Goal: Information Seeking & Learning: Find contact information

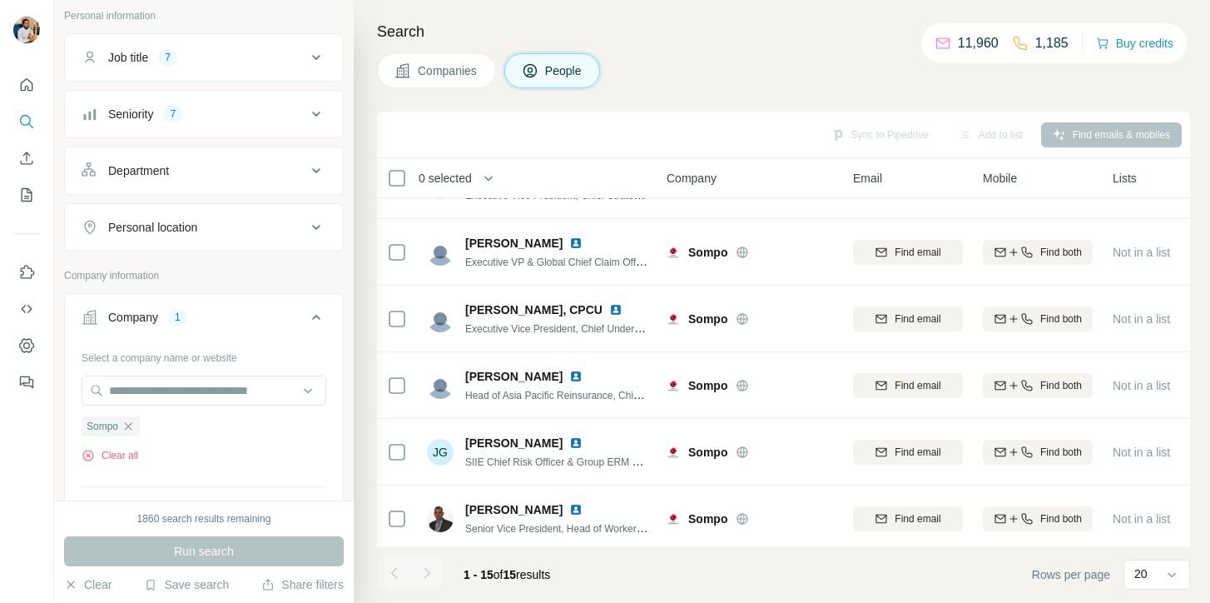
scroll to position [124, 0]
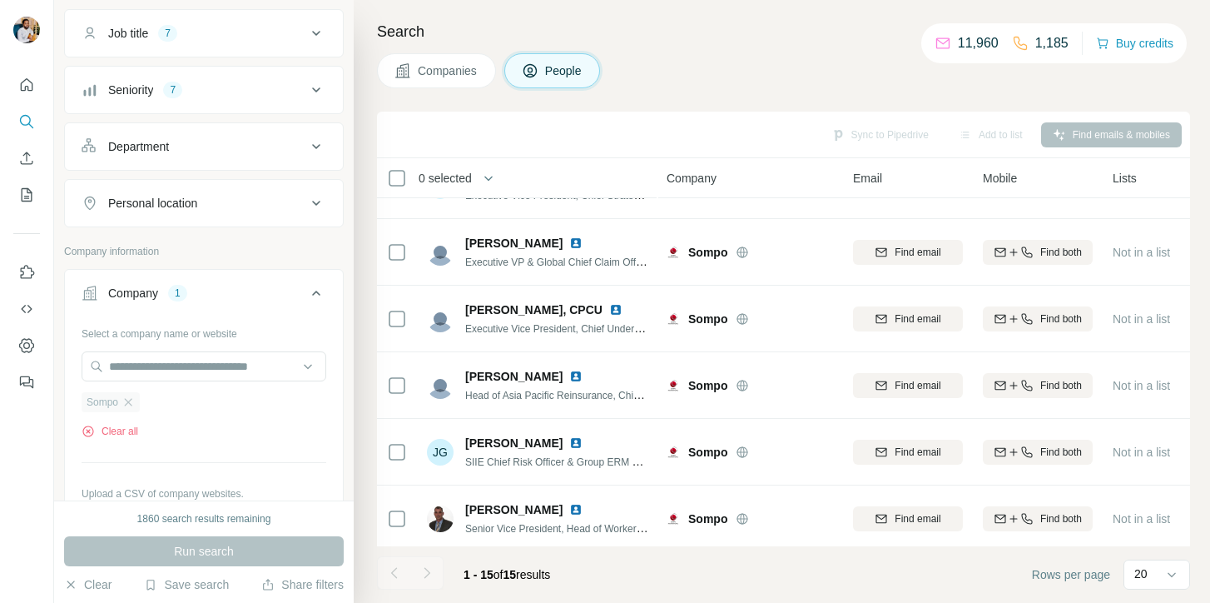
click at [131, 409] on div "Sompo" at bounding box center [111, 402] width 58 height 20
click at [131, 404] on icon "button" at bounding box center [128, 401] width 13 height 13
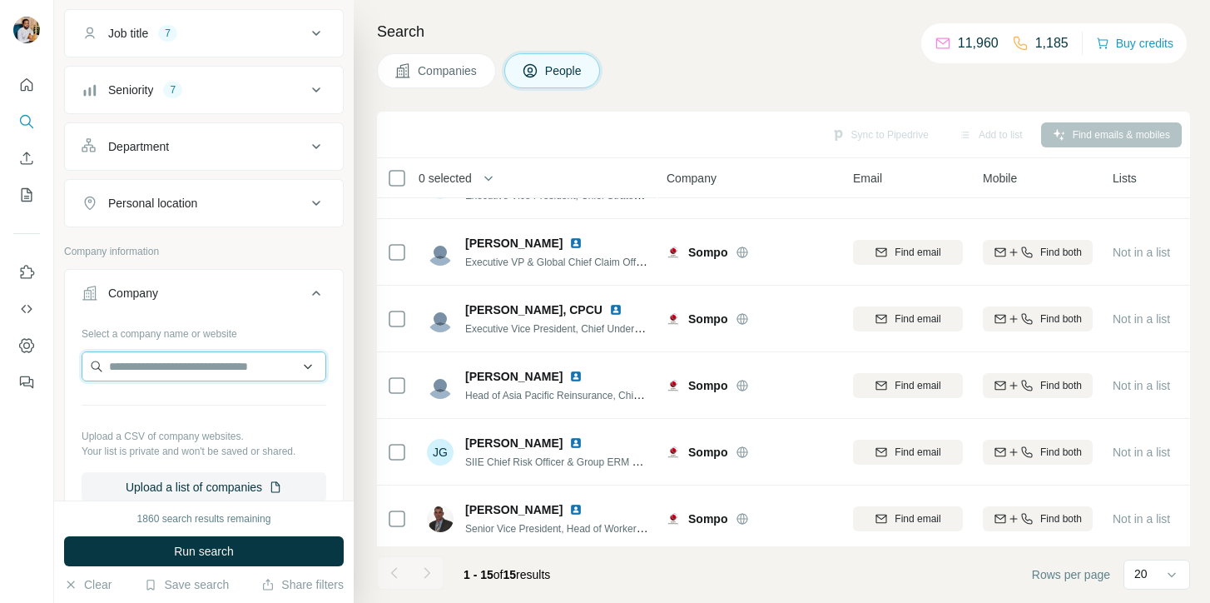
click at [255, 353] on input "text" at bounding box center [204, 366] width 245 height 30
type input "*"
paste input "**********"
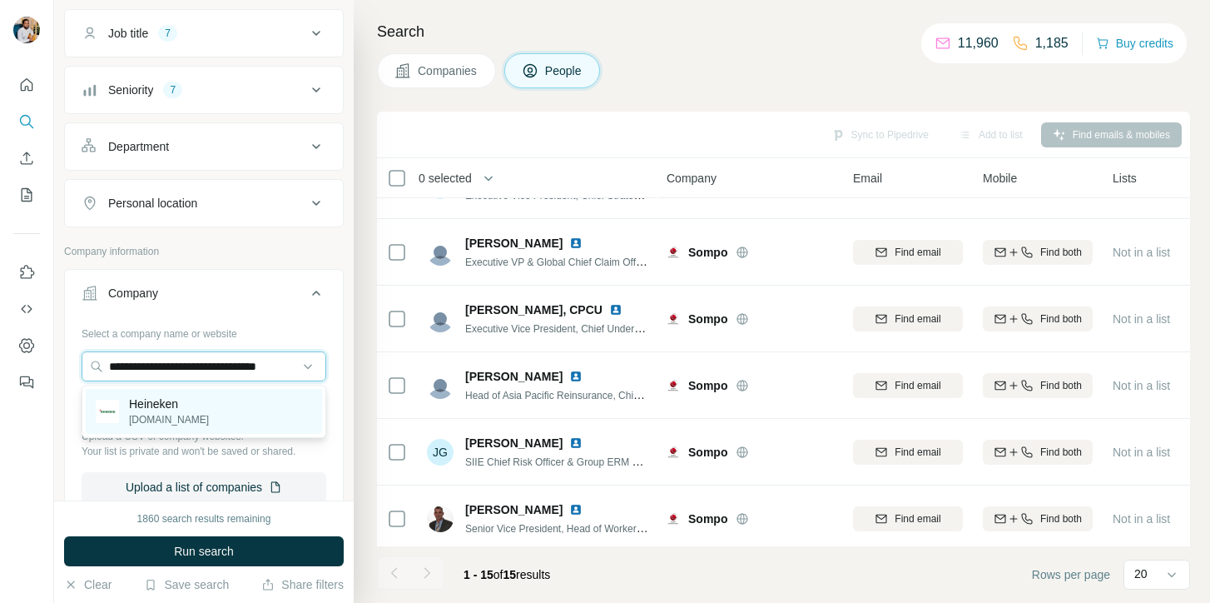
type input "**********"
click at [209, 410] on p "Heineken" at bounding box center [169, 403] width 80 height 17
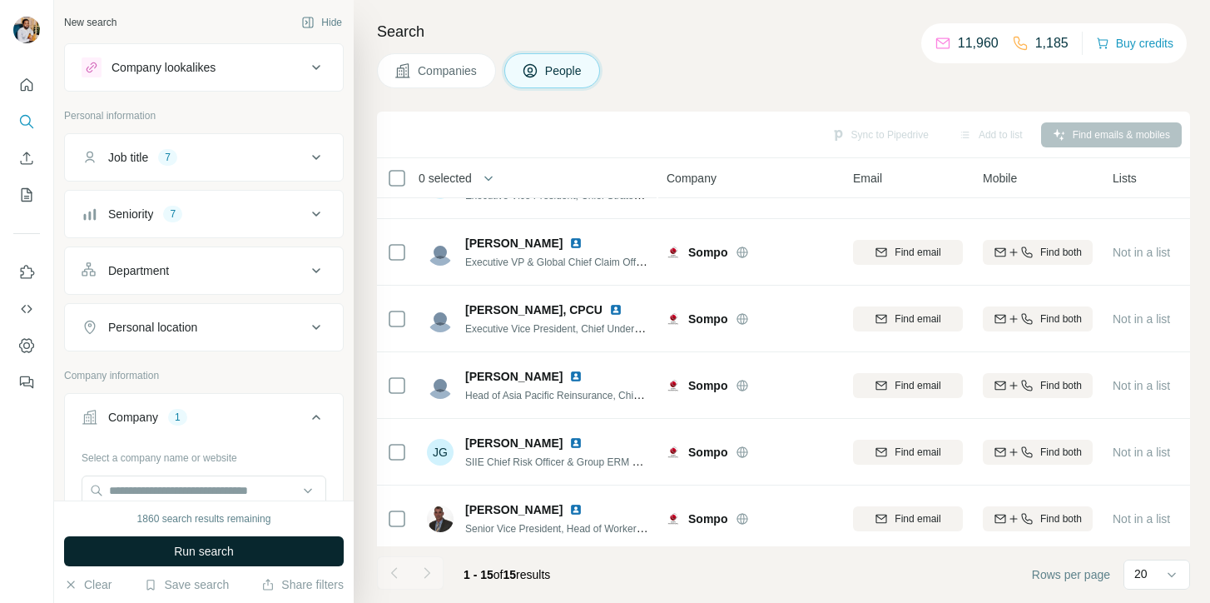
click at [215, 546] on span "Run search" at bounding box center [204, 551] width 60 height 17
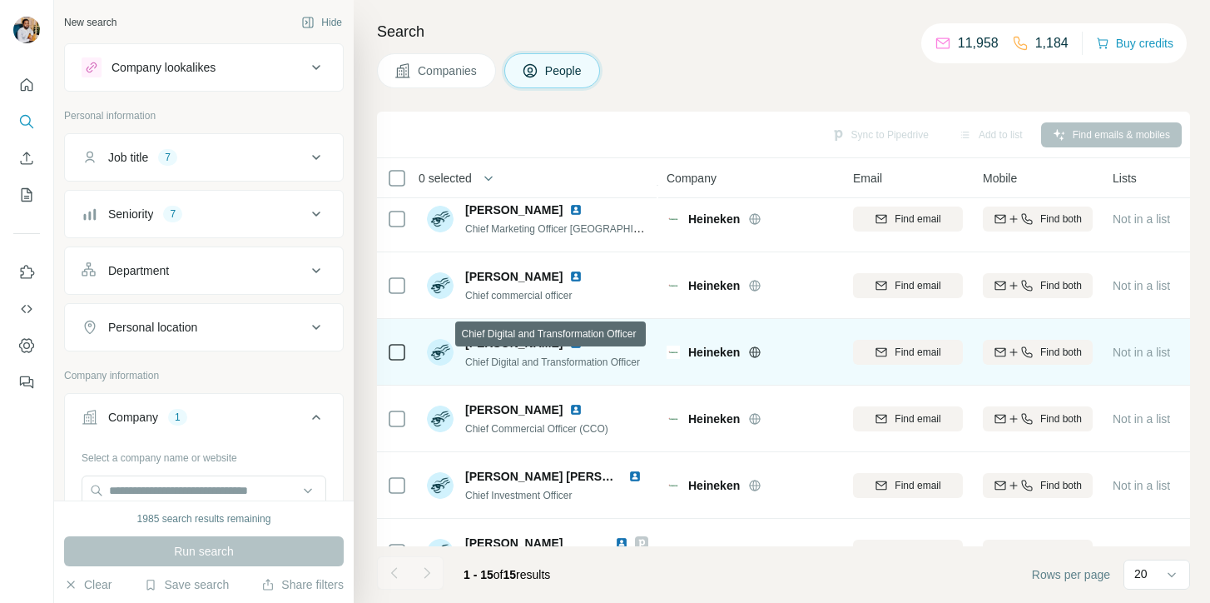
scroll to position [103, 0]
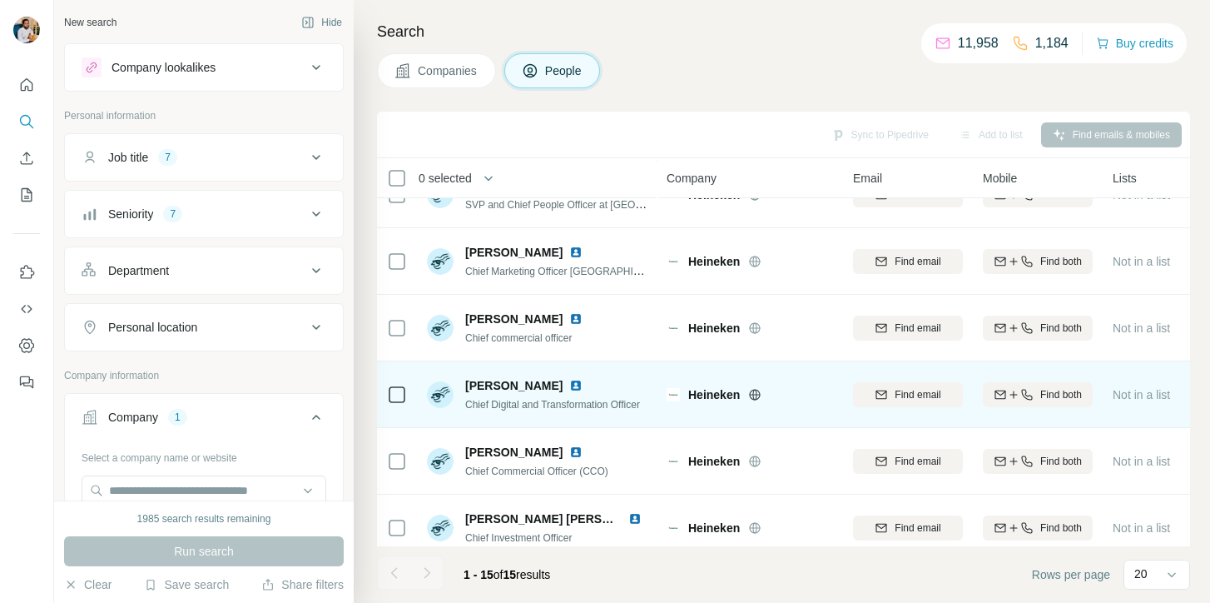
click at [525, 385] on span "[PERSON_NAME]" at bounding box center [513, 385] width 97 height 17
copy span "[PERSON_NAME]"
click at [528, 380] on span "[PERSON_NAME]" at bounding box center [513, 385] width 97 height 17
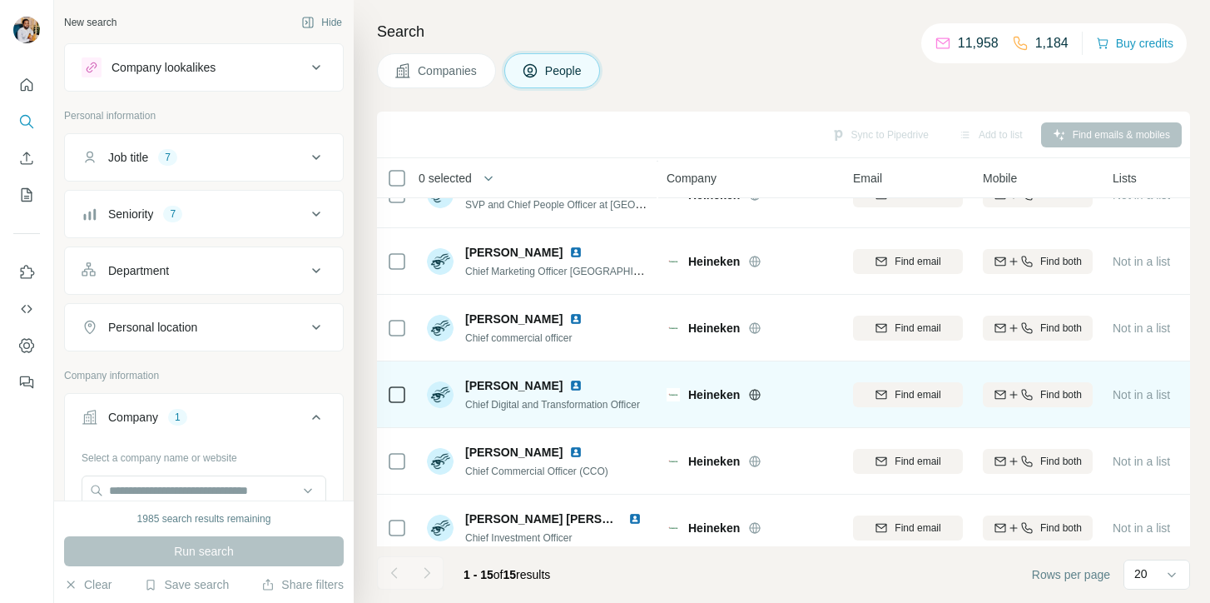
click at [528, 380] on span "[PERSON_NAME]" at bounding box center [513, 385] width 97 height 17
click at [905, 393] on span "Find email" at bounding box center [918, 394] width 46 height 15
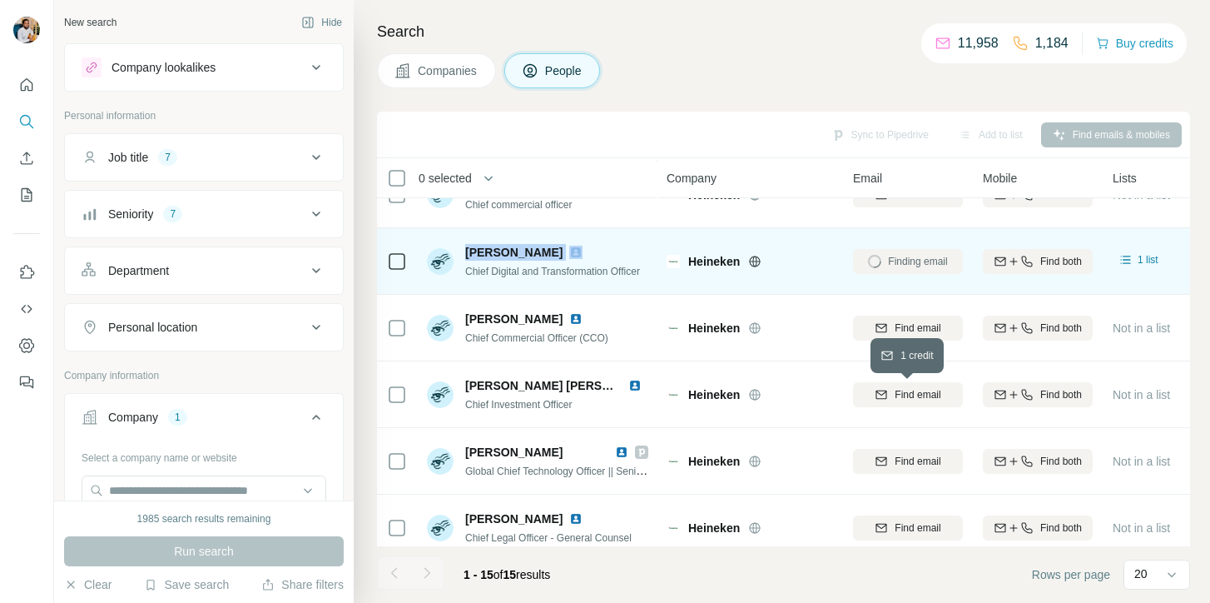
scroll to position [239, 0]
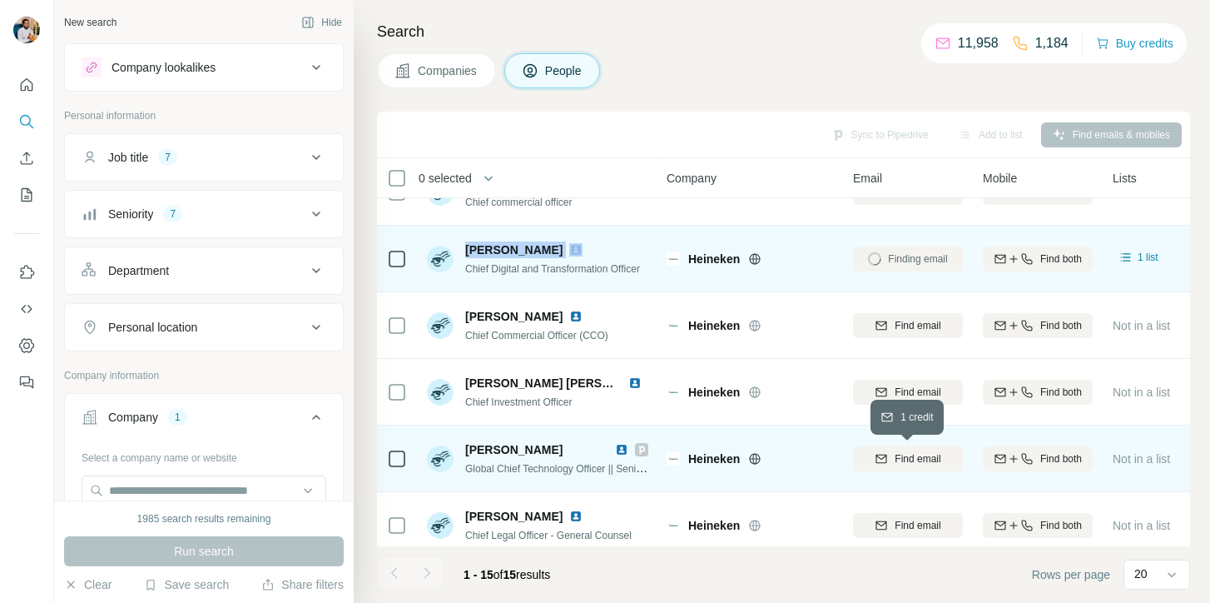
click at [917, 458] on span "Find email" at bounding box center [918, 458] width 46 height 15
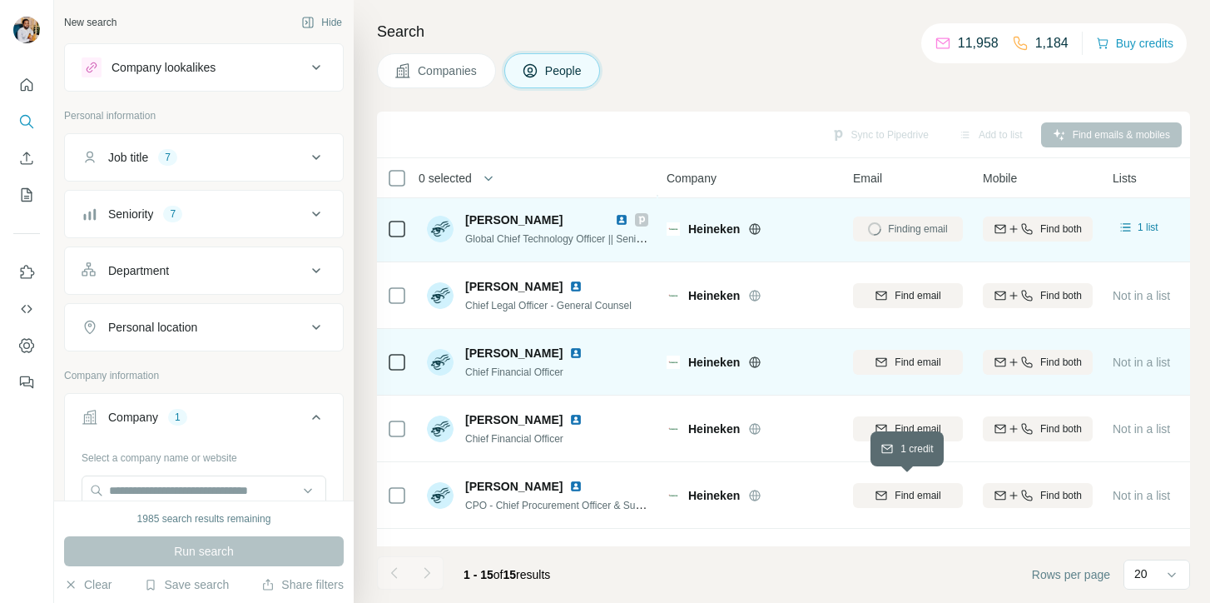
scroll to position [482, 0]
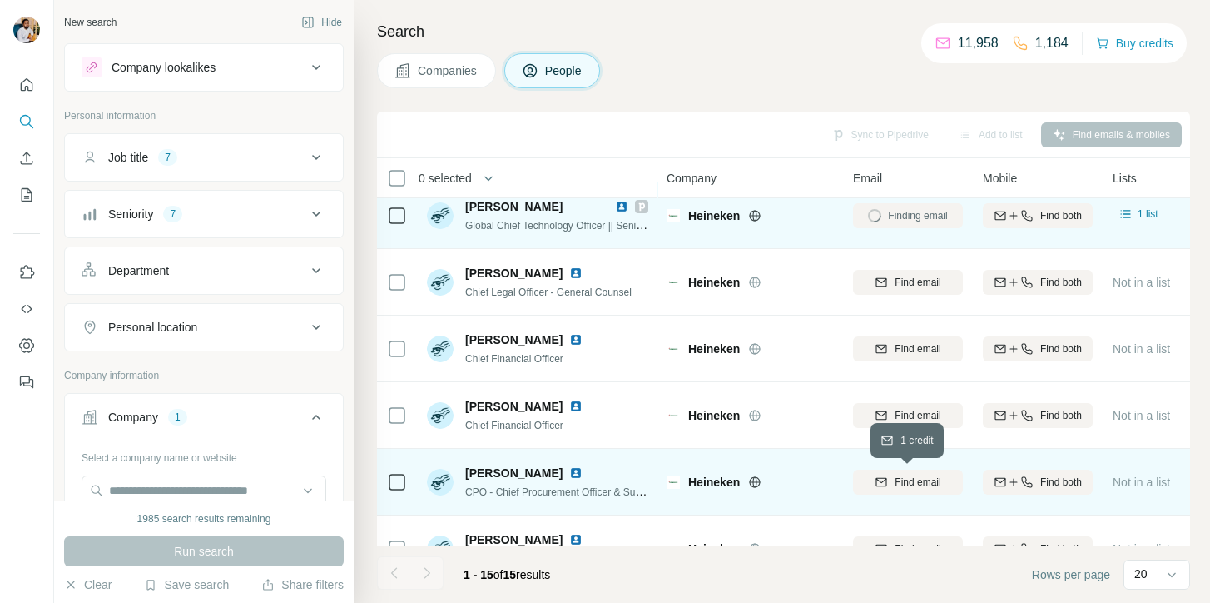
click at [895, 478] on span "Find email" at bounding box center [918, 481] width 46 height 15
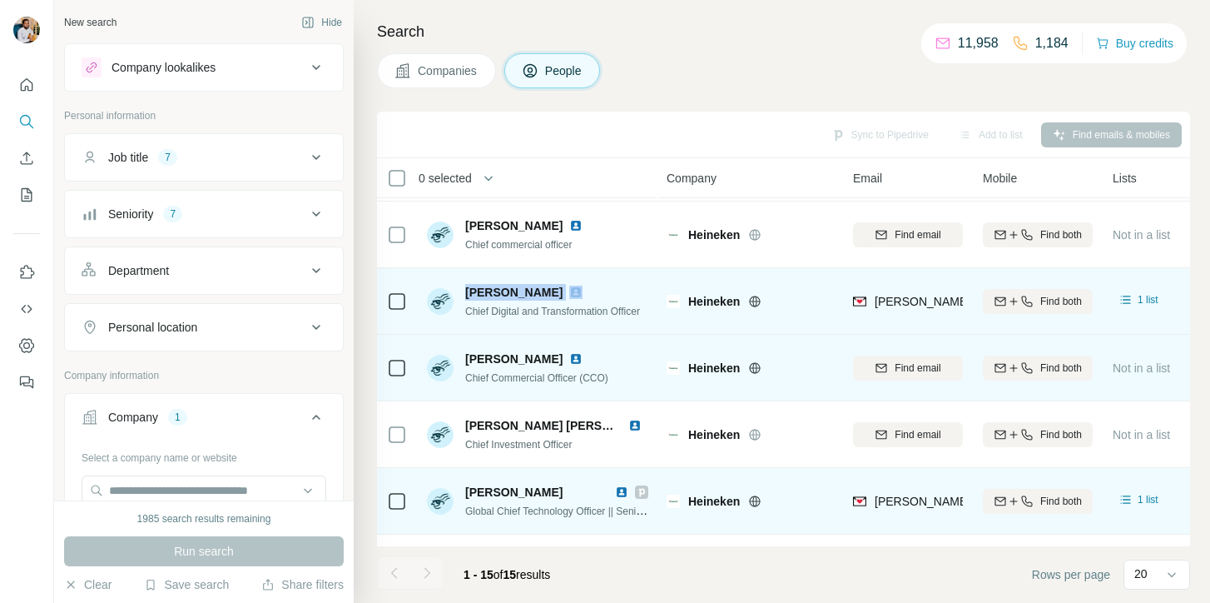
scroll to position [196, 0]
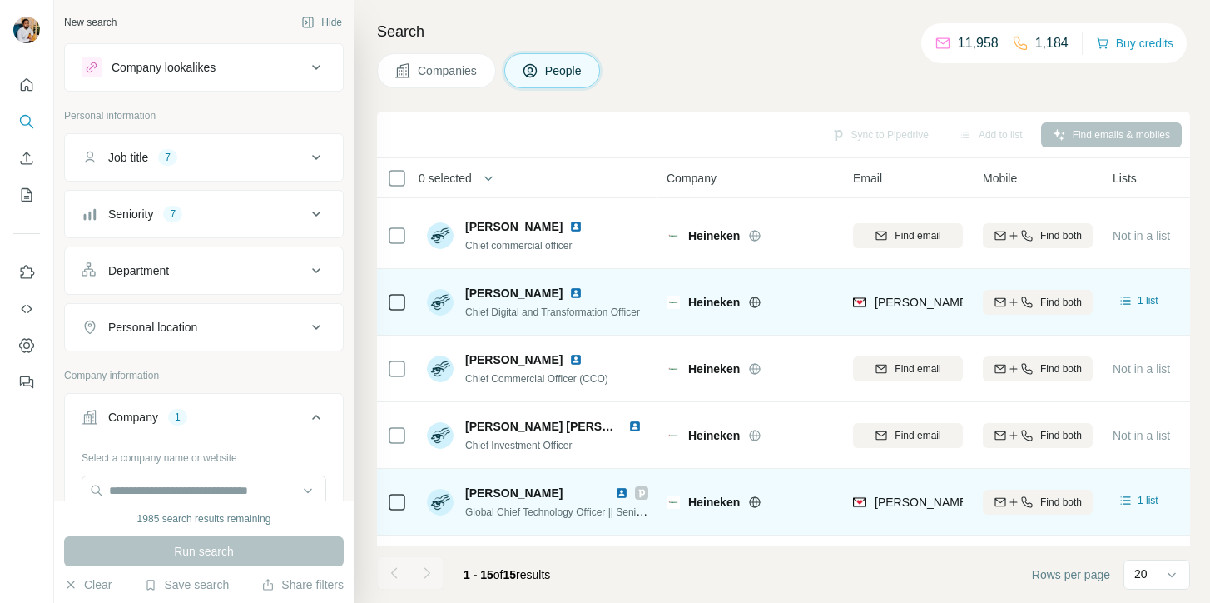
click at [599, 314] on span "Chief Digital and Transformation Officer" at bounding box center [552, 312] width 175 height 12
click at [756, 300] on icon at bounding box center [754, 301] width 13 height 13
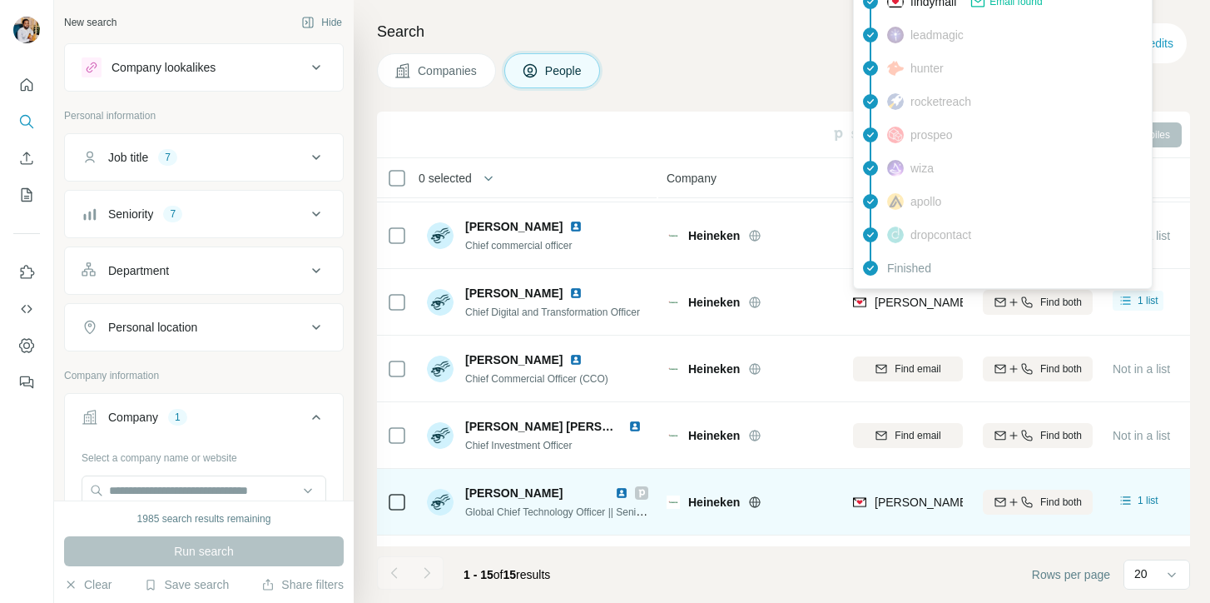
click at [900, 299] on span "[PERSON_NAME][EMAIL_ADDRESS][PERSON_NAME][DOMAIN_NAME]" at bounding box center [1069, 301] width 389 height 13
copy tr "[PERSON_NAME][EMAIL_ADDRESS][PERSON_NAME][DOMAIN_NAME]"
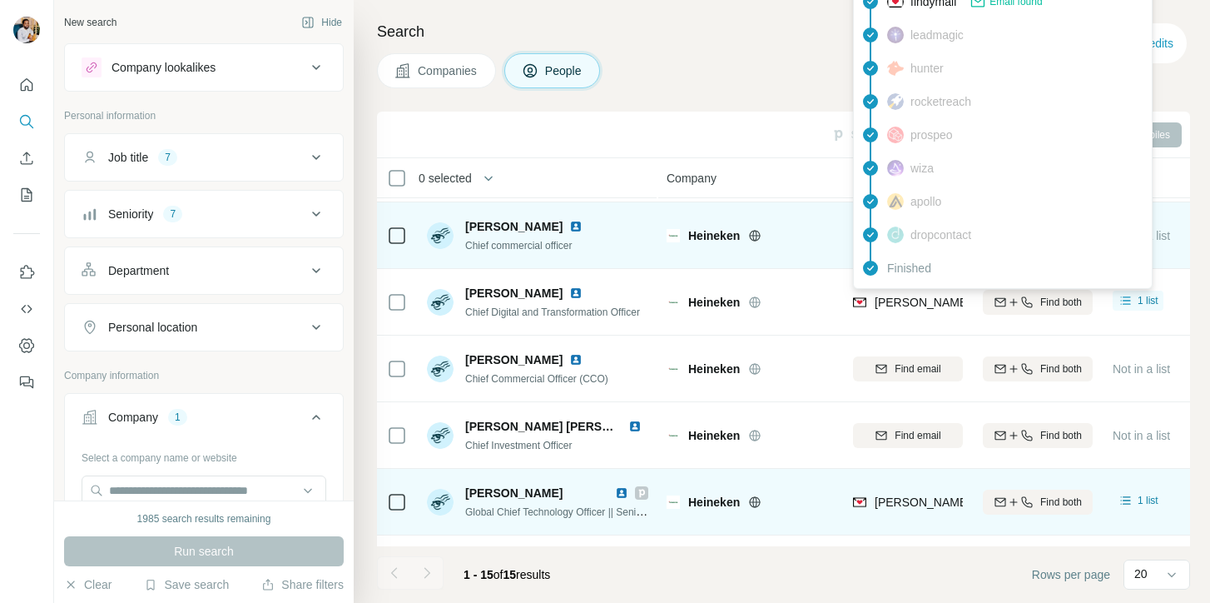
click at [599, 252] on div "[PERSON_NAME] Chief commercial officer" at bounding box center [537, 235] width 221 height 46
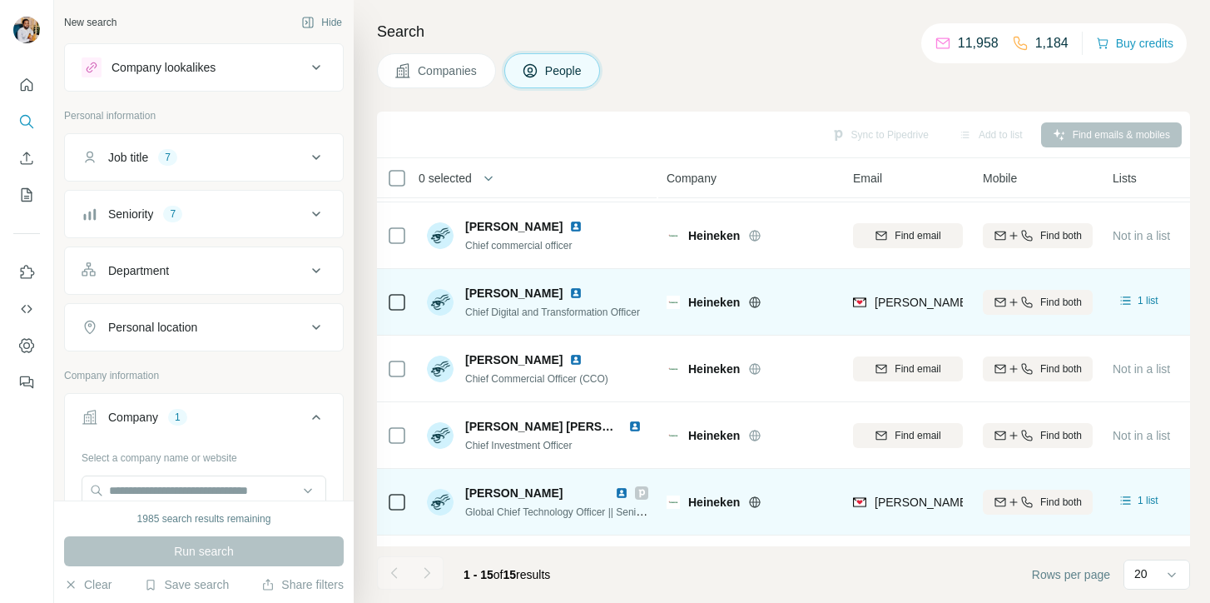
click at [560, 306] on span "Chief Digital and Transformation Officer" at bounding box center [552, 312] width 175 height 12
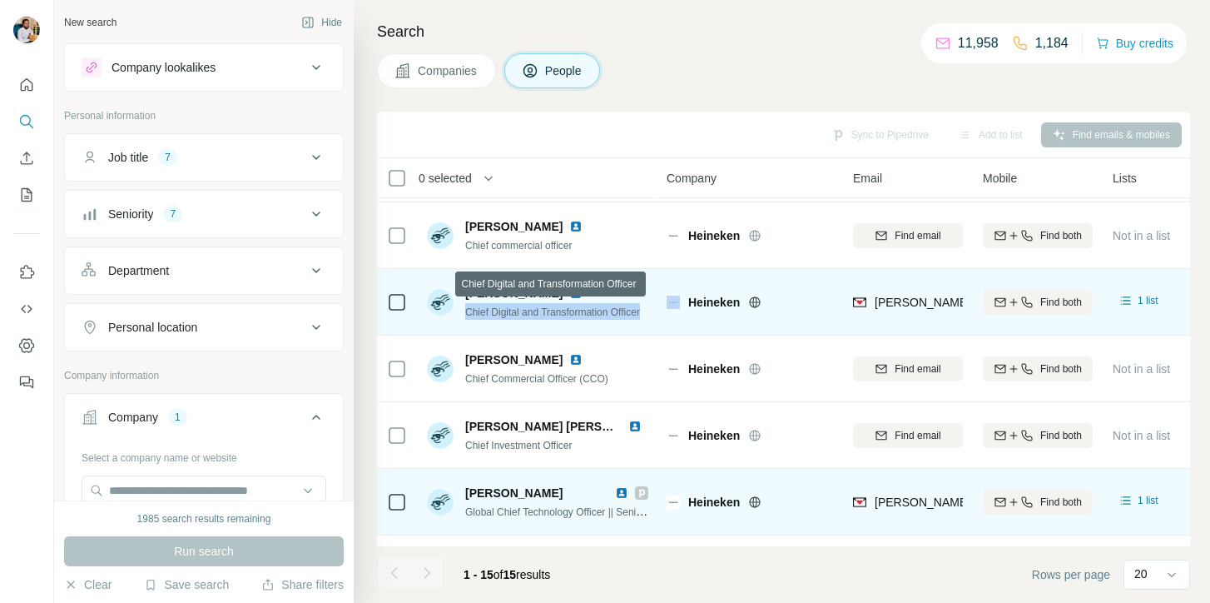
copy span "Chief Digital and Transformation Officer"
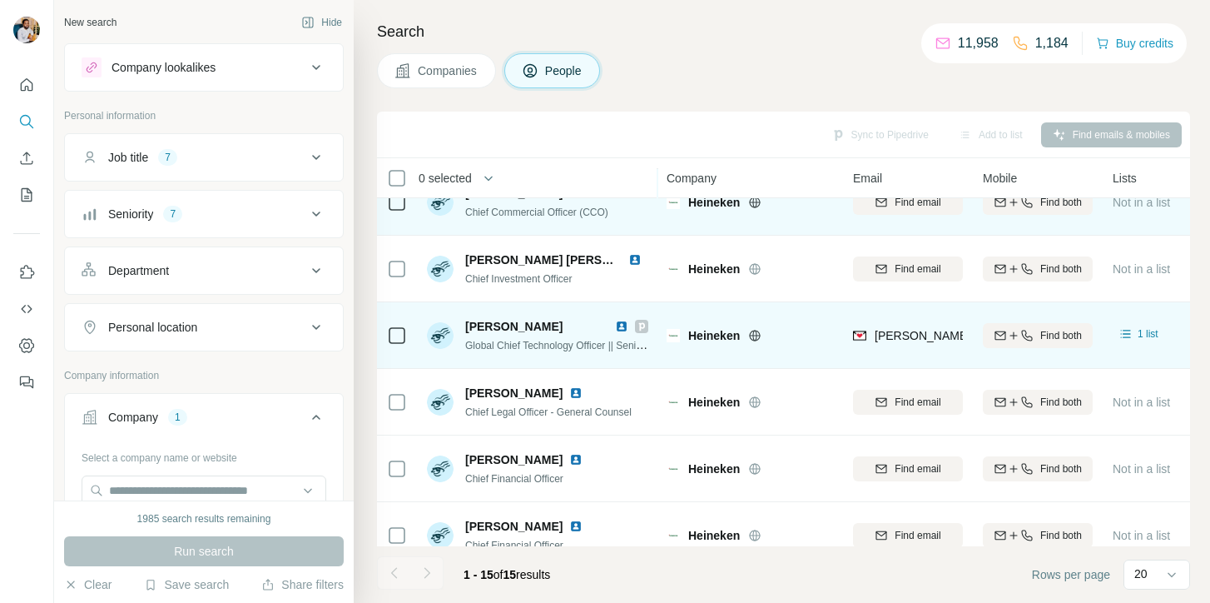
scroll to position [365, 0]
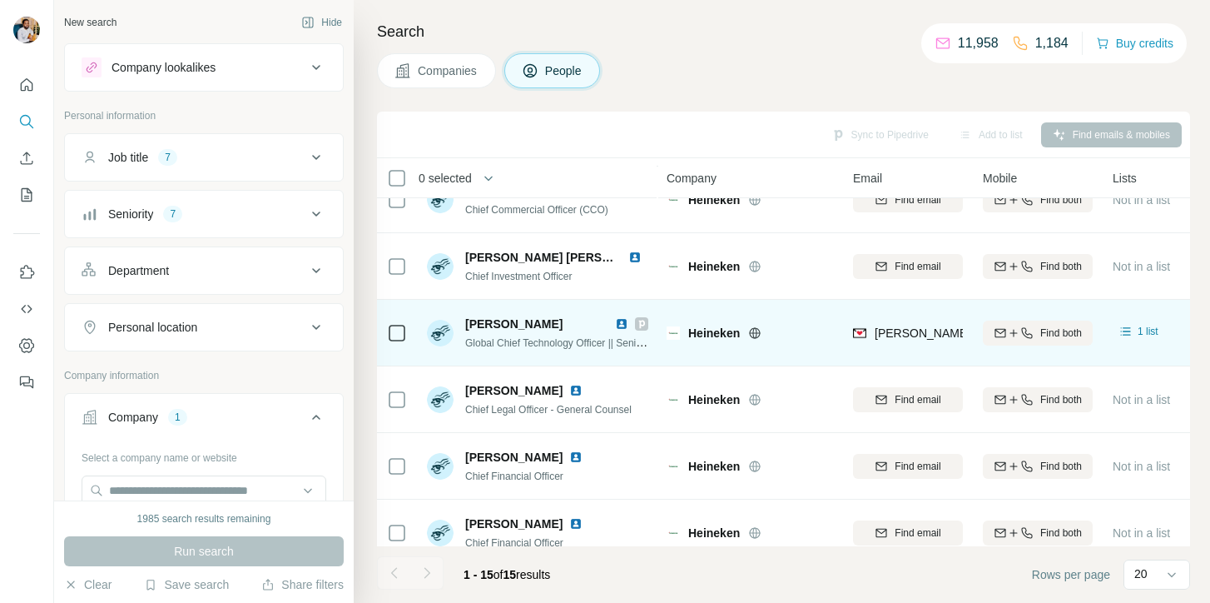
click at [562, 324] on span "[PERSON_NAME]" at bounding box center [513, 323] width 97 height 13
copy span "[PERSON_NAME]"
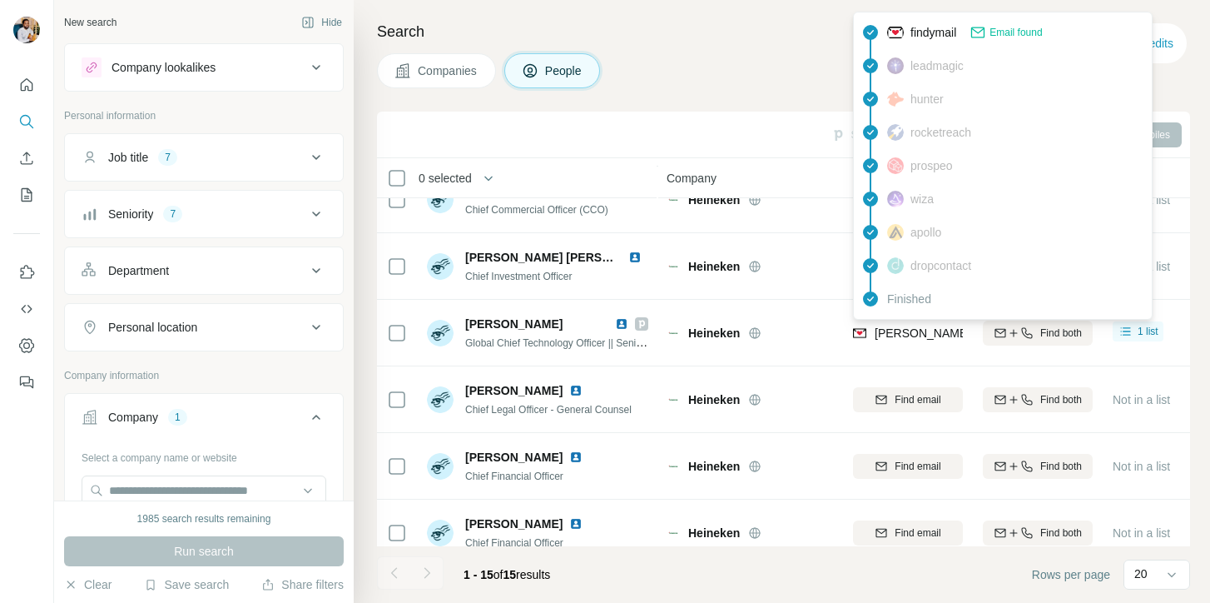
click at [896, 337] on span "[PERSON_NAME][EMAIL_ADDRESS][PERSON_NAME][DOMAIN_NAME]" at bounding box center [1069, 332] width 389 height 13
copy tr "[PERSON_NAME][EMAIL_ADDRESS][PERSON_NAME][DOMAIN_NAME]"
click at [573, 349] on div "Global Chief Technology Officer || Senior Director Technology, Security and Ope…" at bounding box center [556, 342] width 183 height 17
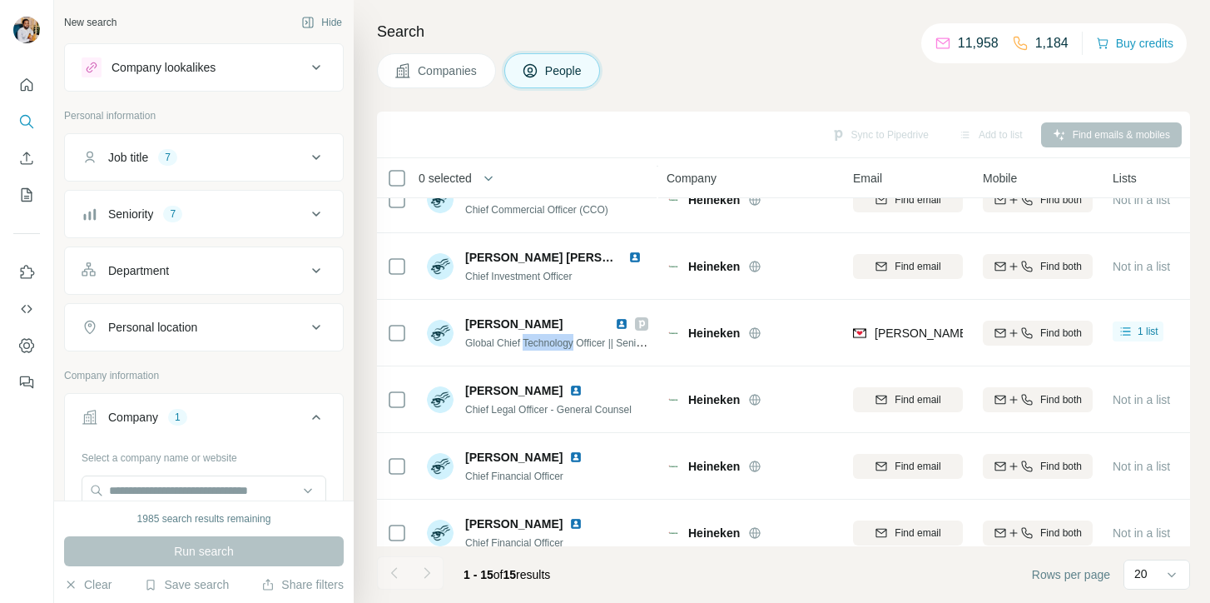
click at [573, 349] on div "Global Chief Technology Officer || Senior Director Technology, Security and Ope…" at bounding box center [556, 342] width 183 height 17
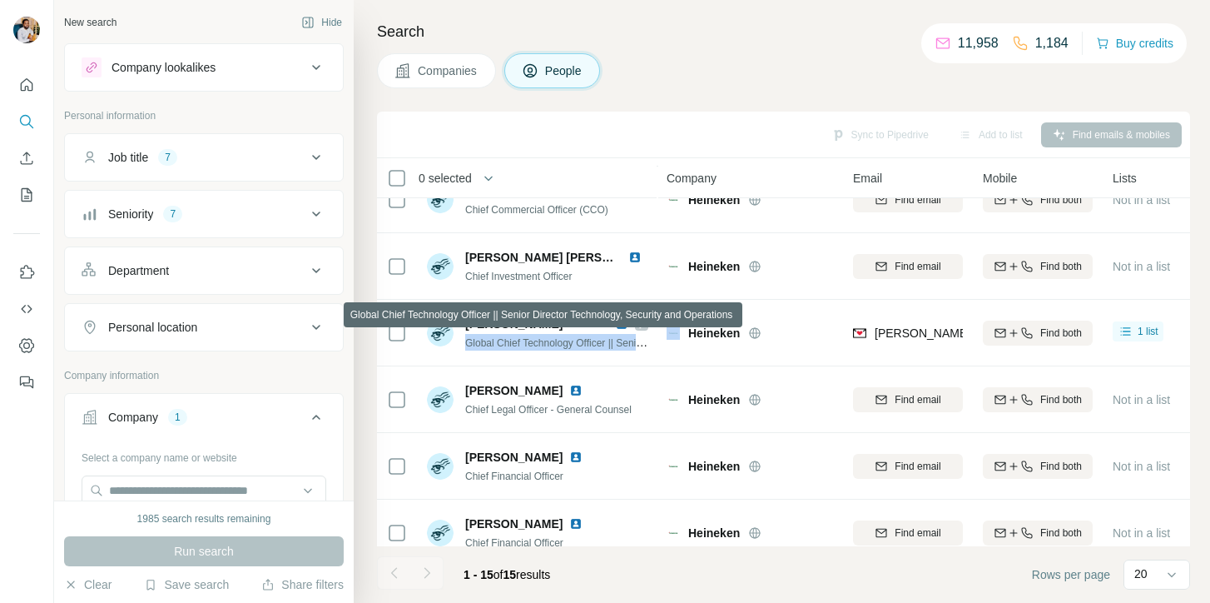
click at [573, 349] on div "Global Chief Technology Officer || Senior Director Technology, Security and Ope…" at bounding box center [556, 342] width 183 height 17
copy span "Global Chief Technology Officer || Senior Director Technology, Security and Ope…"
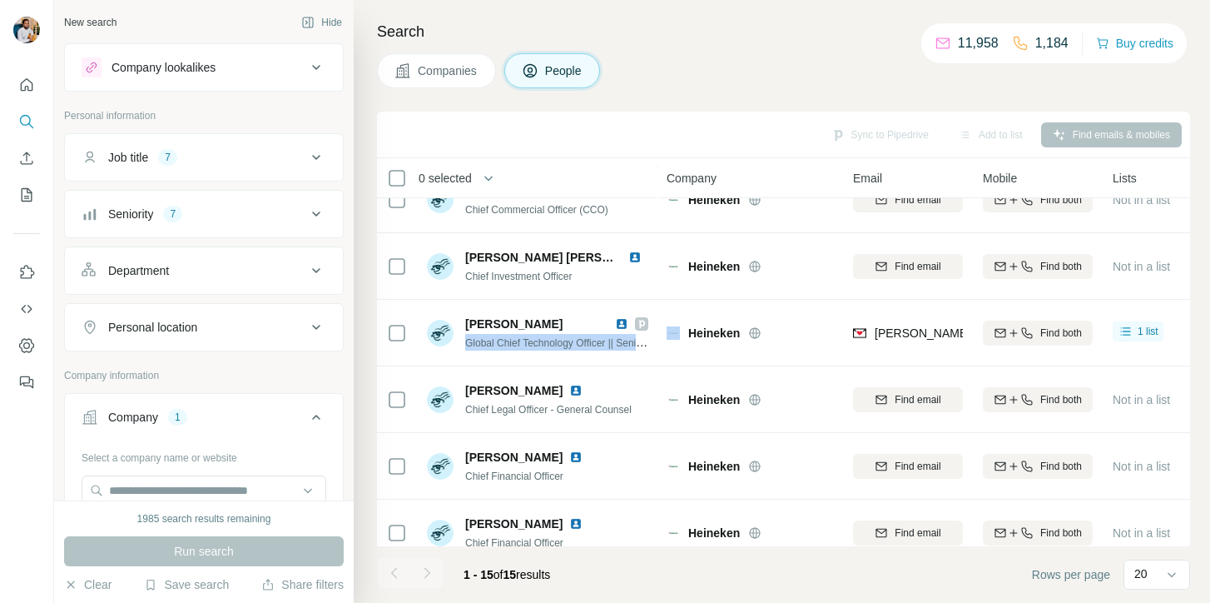
click at [620, 320] on img at bounding box center [621, 323] width 13 height 13
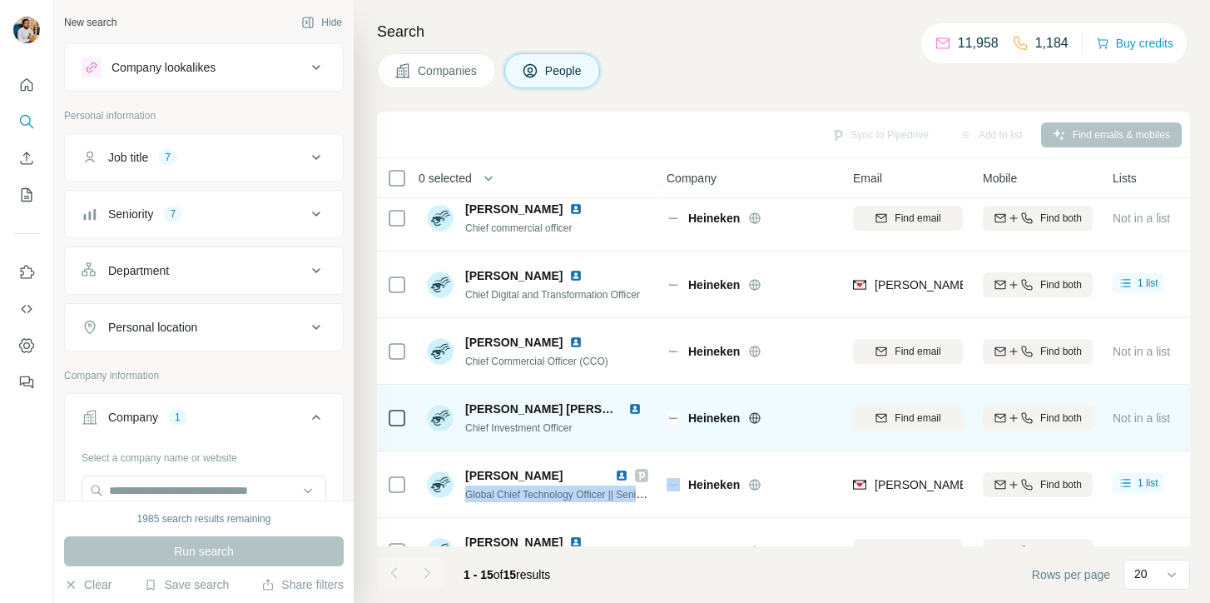
scroll to position [208, 0]
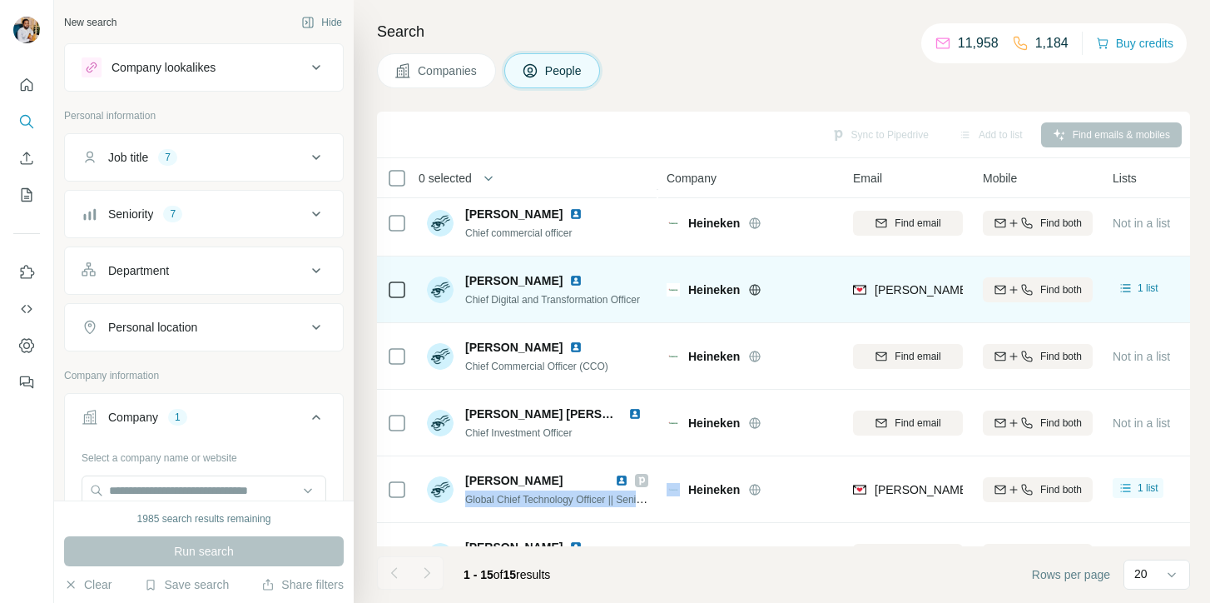
click at [583, 275] on img at bounding box center [575, 280] width 13 height 13
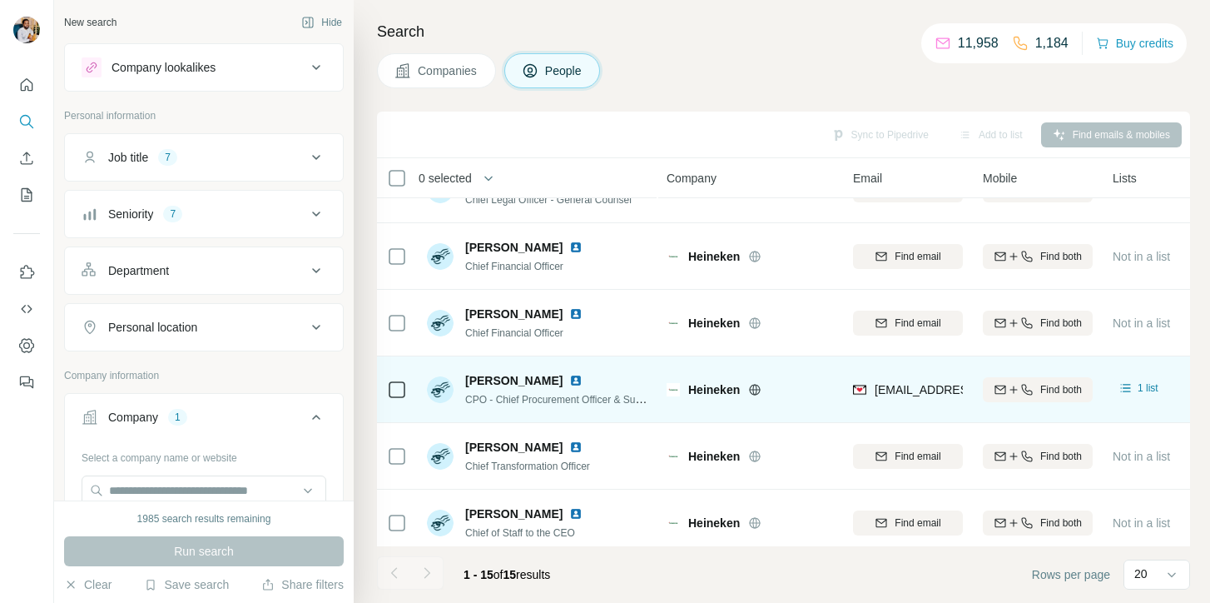
scroll to position [651, 0]
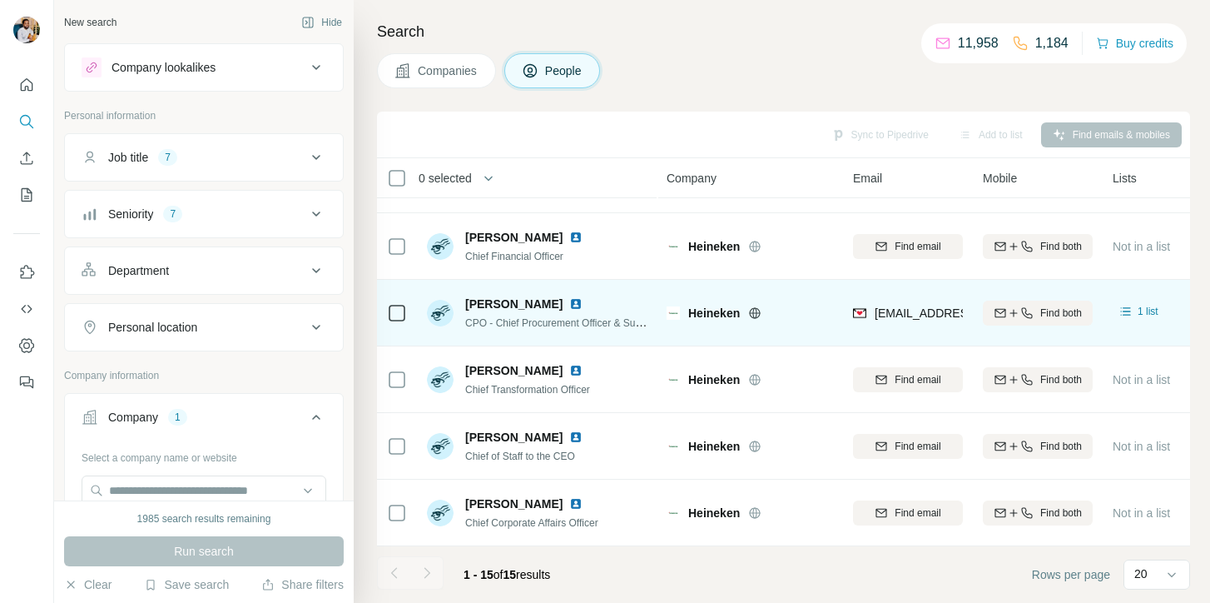
click at [532, 305] on span "[PERSON_NAME]" at bounding box center [513, 303] width 97 height 17
copy span "[PERSON_NAME]"
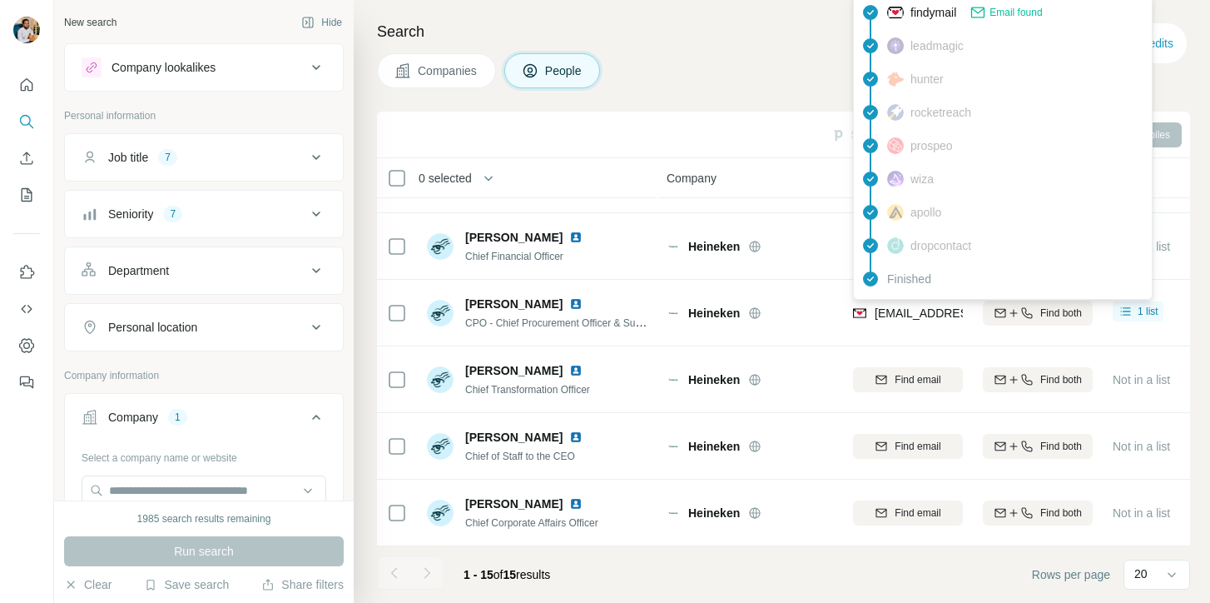
click at [920, 315] on span "[EMAIL_ADDRESS][DOMAIN_NAME]" at bounding box center [973, 312] width 197 height 13
copy tr "[EMAIL_ADDRESS][DOMAIN_NAME]"
click at [551, 318] on span "CPO - Chief Procurement Officer & Sustainability leader" at bounding box center [588, 321] width 247 height 13
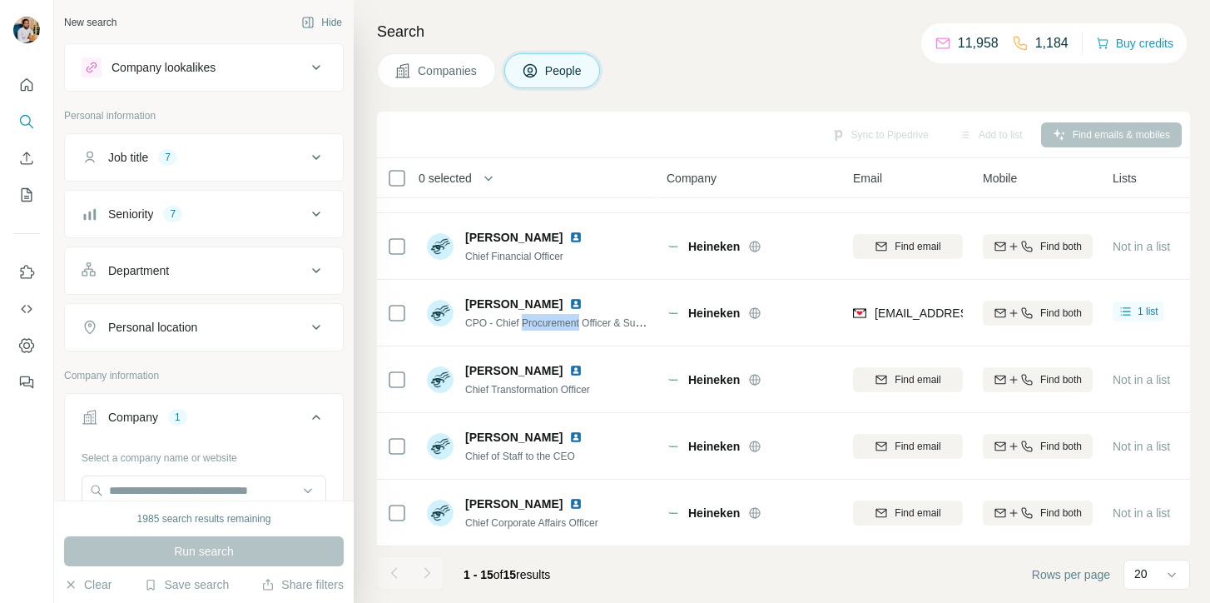
click at [551, 318] on span "CPO - Chief Procurement Officer & Sustainability leader" at bounding box center [588, 321] width 247 height 13
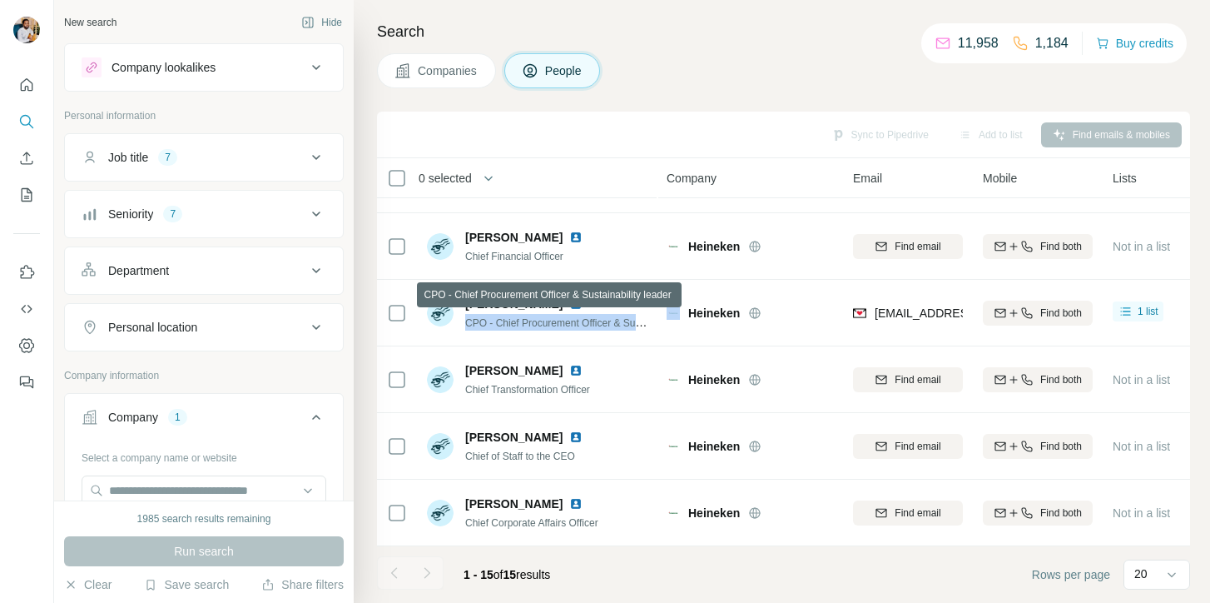
copy span "CPO - Chief Procurement Officer & Sustainability leader"
click at [569, 303] on img at bounding box center [575, 303] width 13 height 13
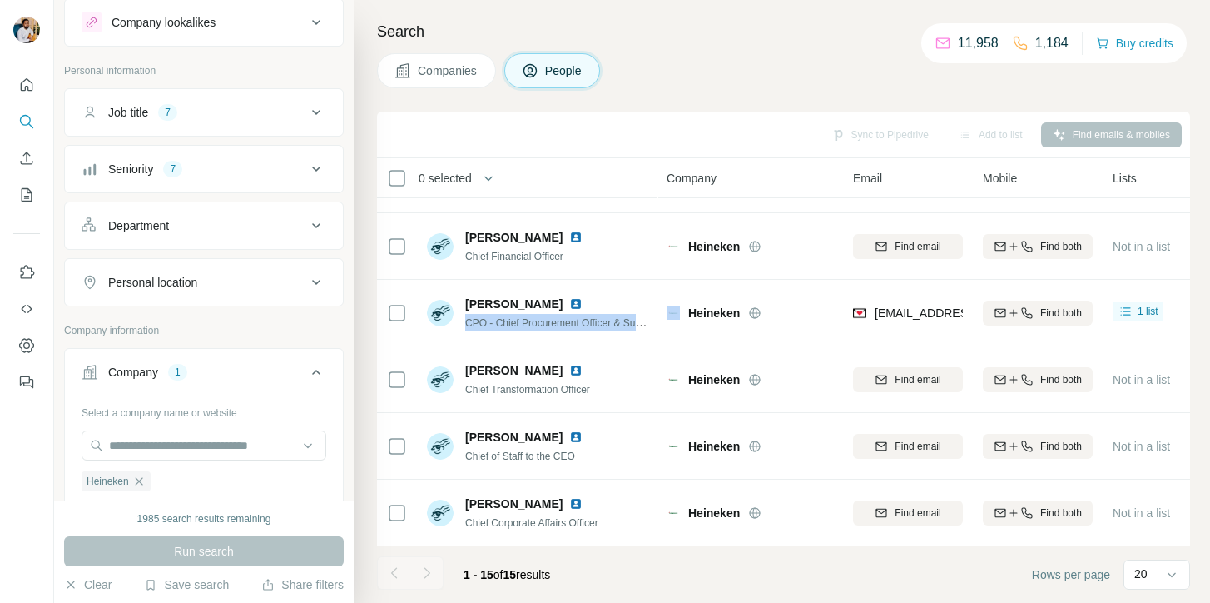
scroll to position [59, 0]
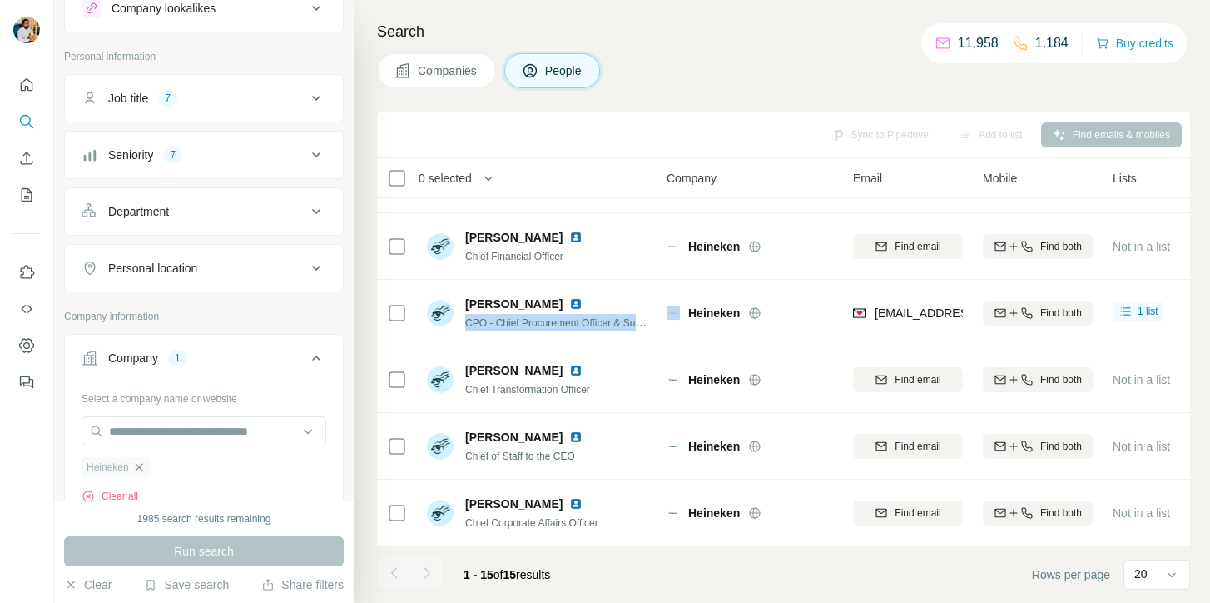
click at [138, 467] on icon "button" at bounding box center [138, 466] width 13 height 13
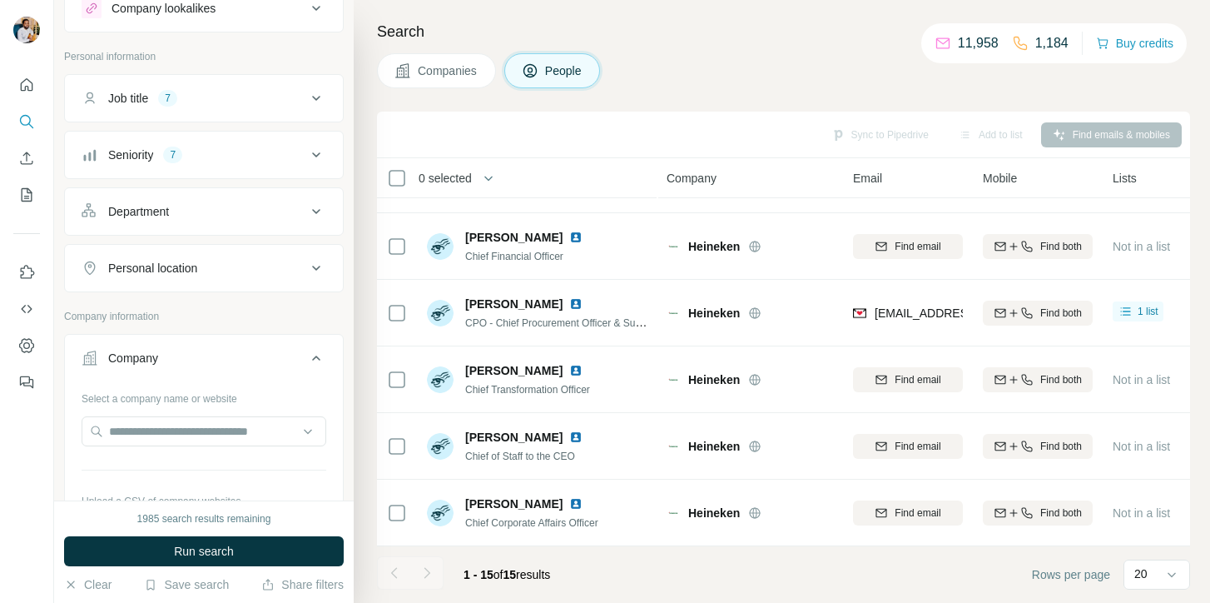
click at [146, 449] on div at bounding box center [204, 432] width 245 height 33
click at [153, 436] on input "text" at bounding box center [204, 431] width 245 height 30
paste input "**********"
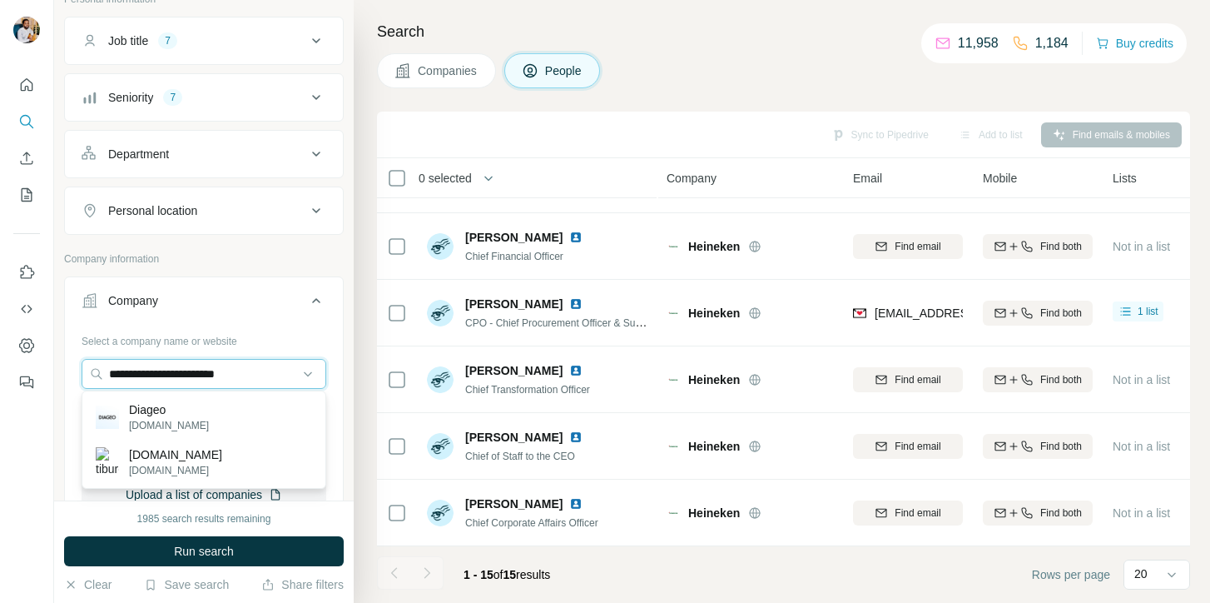
scroll to position [118, 0]
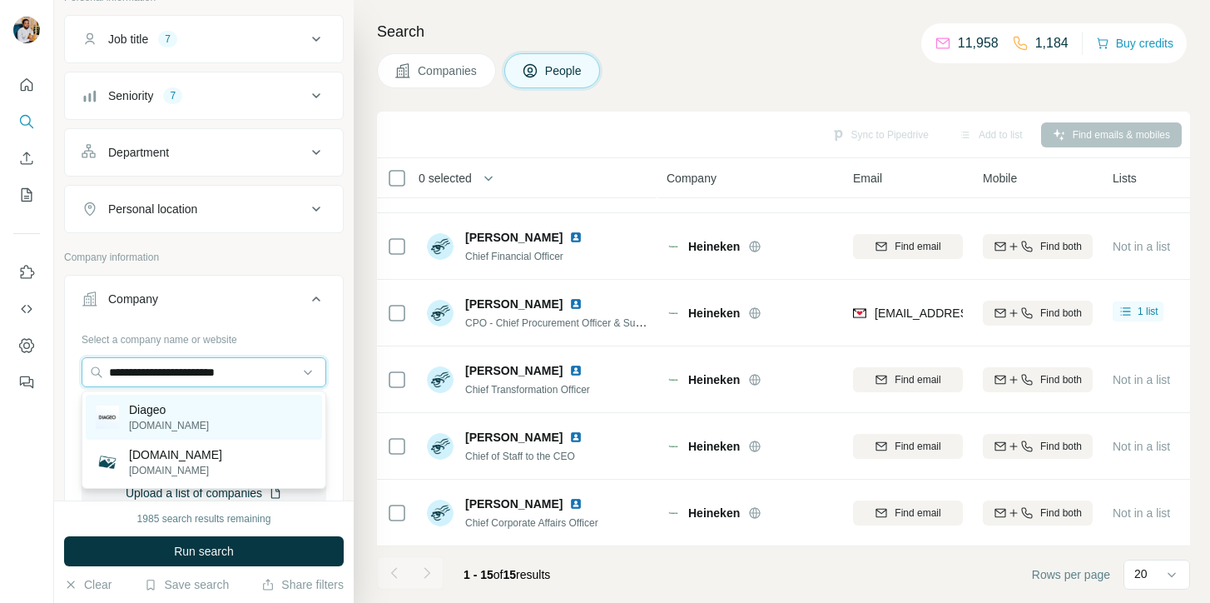
type input "**********"
click at [240, 409] on div "Diageo [DOMAIN_NAME]" at bounding box center [204, 416] width 236 height 45
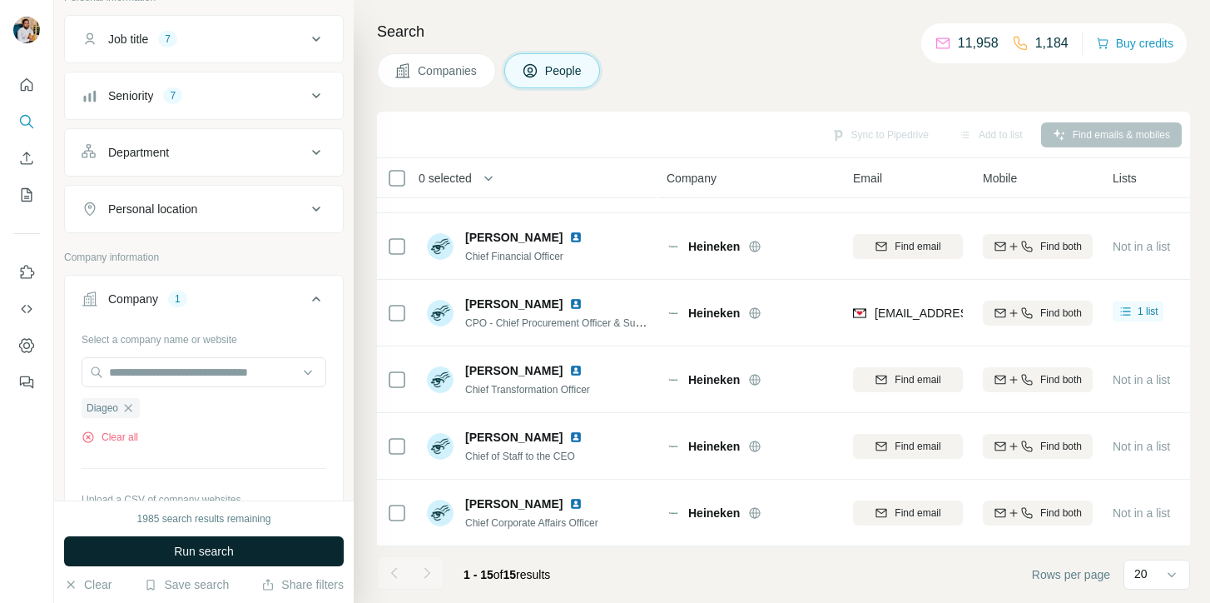
click at [212, 541] on button "Run search" at bounding box center [204, 551] width 280 height 30
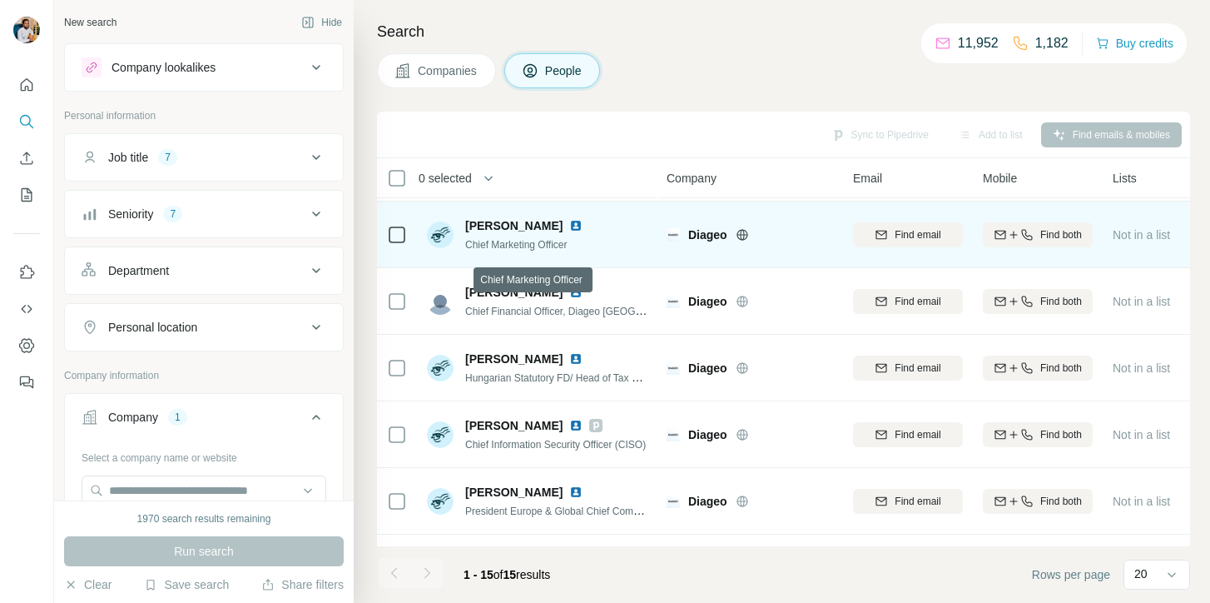
scroll to position [66, 0]
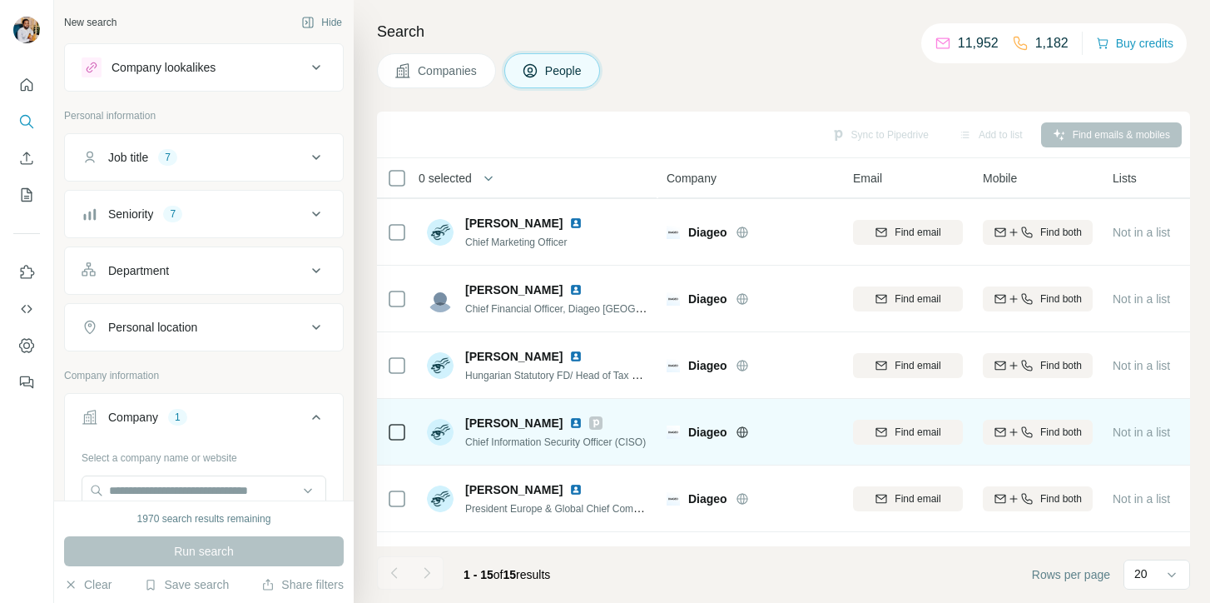
click at [569, 420] on img at bounding box center [575, 422] width 13 height 13
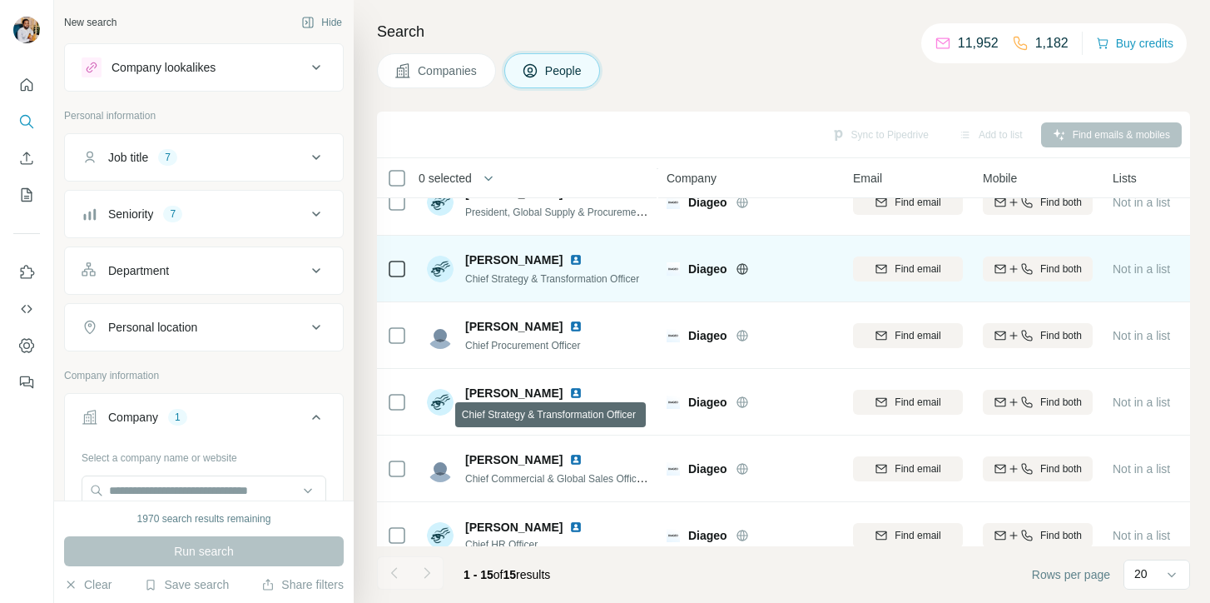
scroll to position [502, 0]
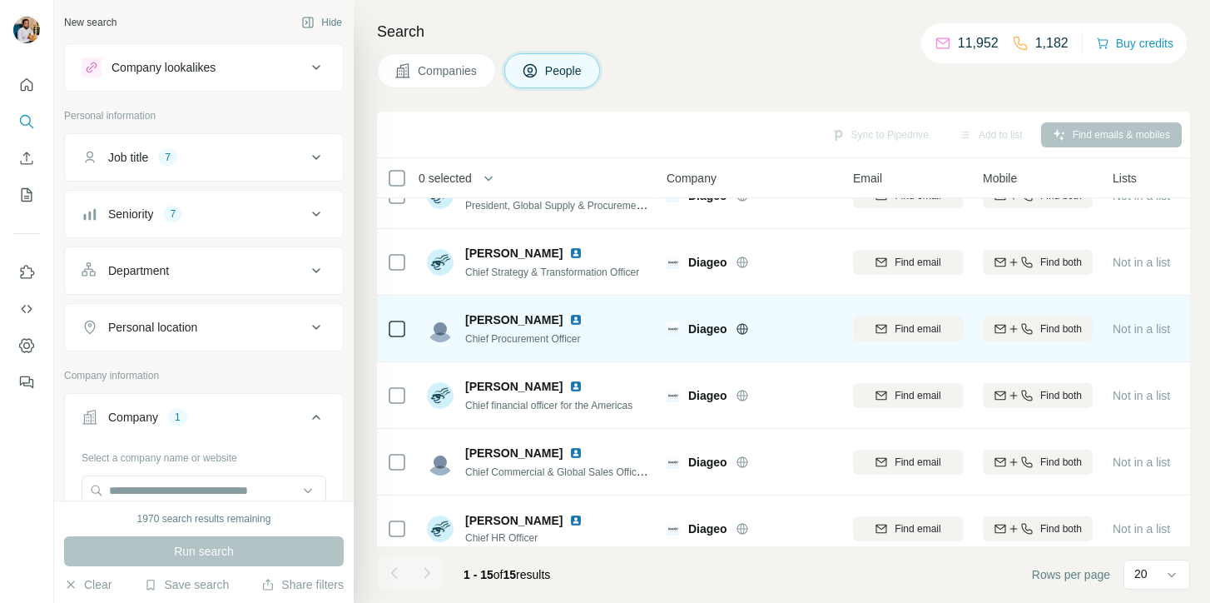
click at [508, 323] on span "[PERSON_NAME]" at bounding box center [513, 319] width 97 height 17
copy span "[PERSON_NAME]"
click at [854, 325] on div "Find email" at bounding box center [908, 328] width 110 height 15
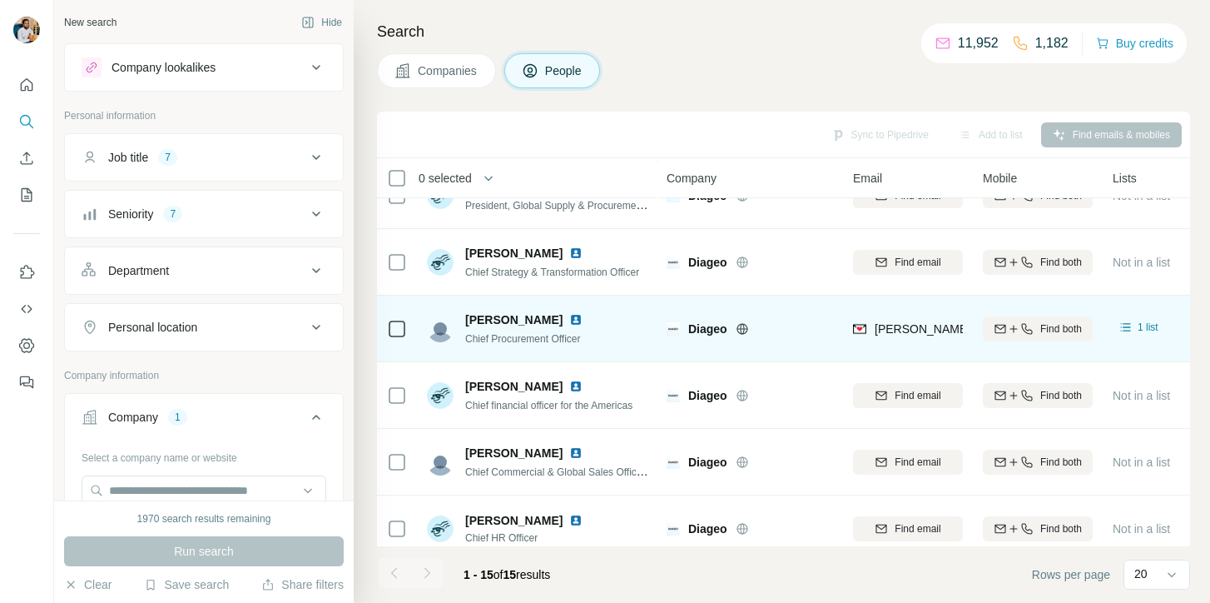
click at [566, 336] on span "Chief Procurement Officer" at bounding box center [523, 339] width 116 height 12
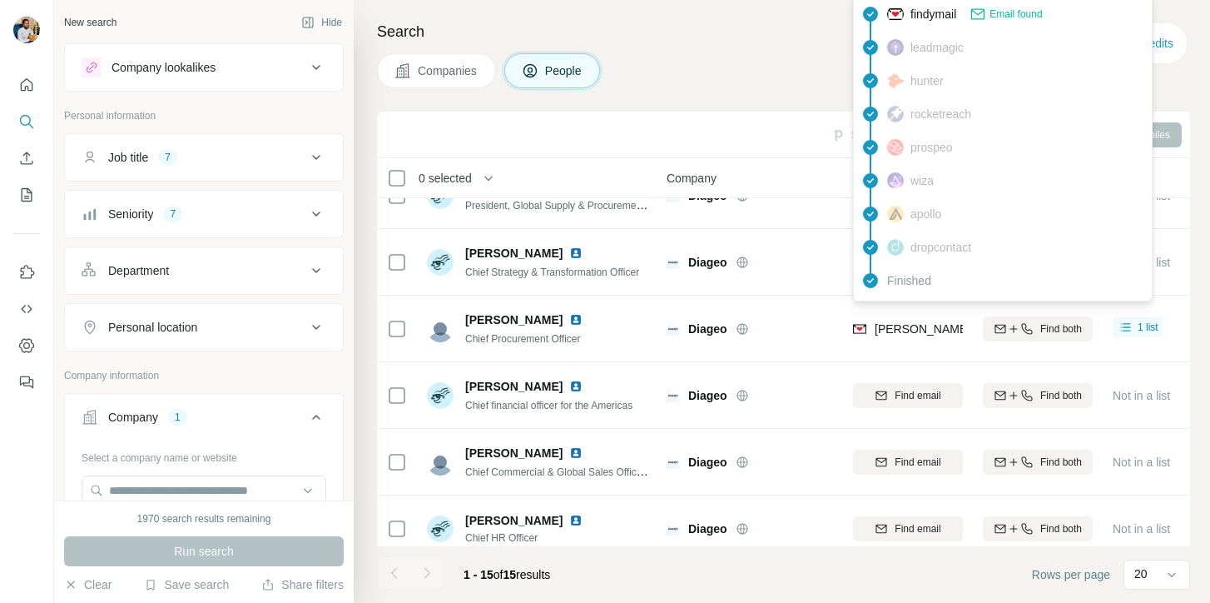
click at [920, 332] on span "[PERSON_NAME][EMAIL_ADDRESS][PERSON_NAME][DOMAIN_NAME]" at bounding box center [1069, 328] width 389 height 13
